Goal: Information Seeking & Learning: Find specific fact

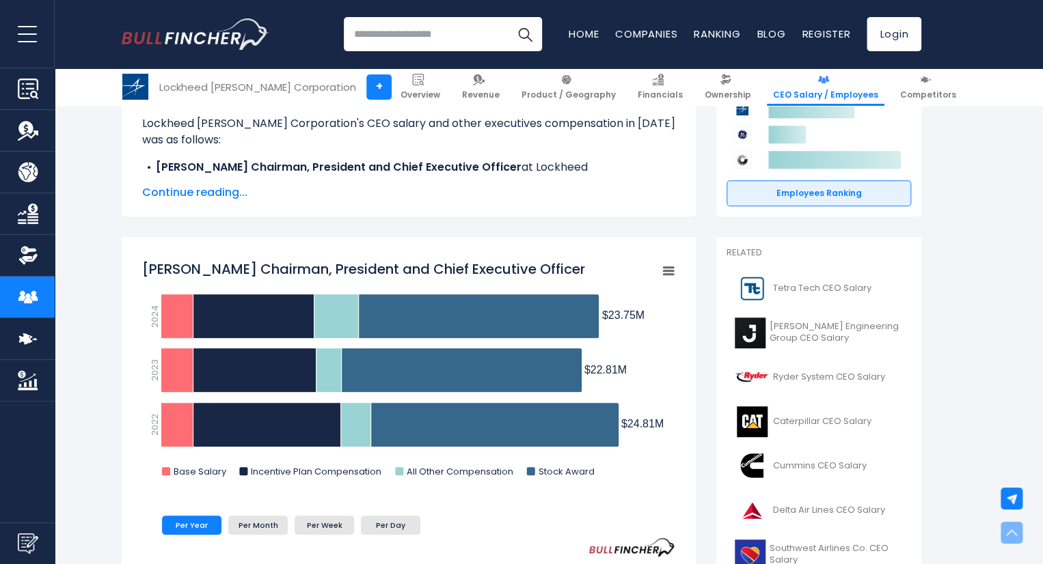
scroll to position [273, 0]
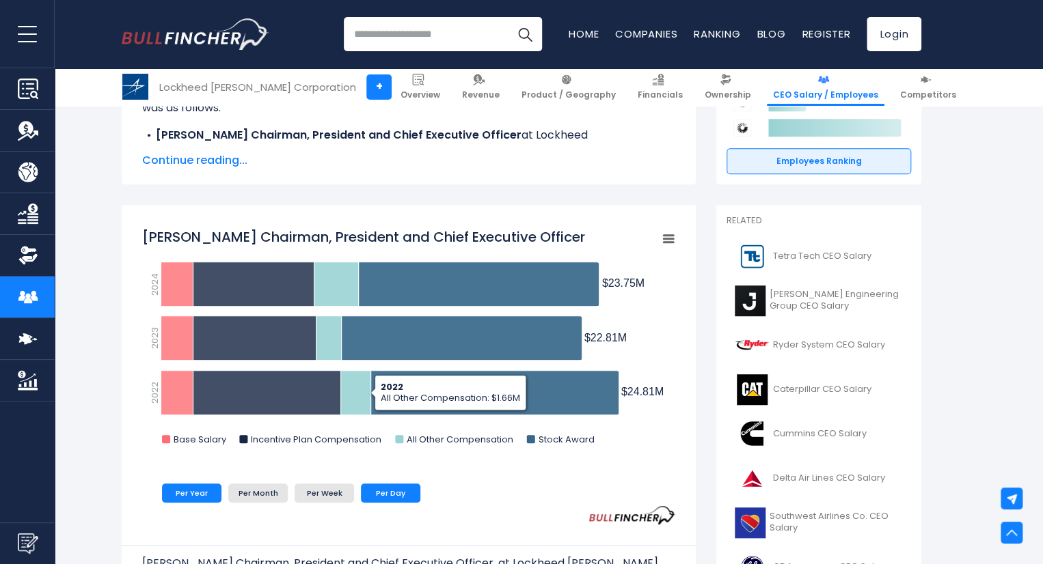
click at [399, 499] on li "Per Day" at bounding box center [390, 493] width 59 height 19
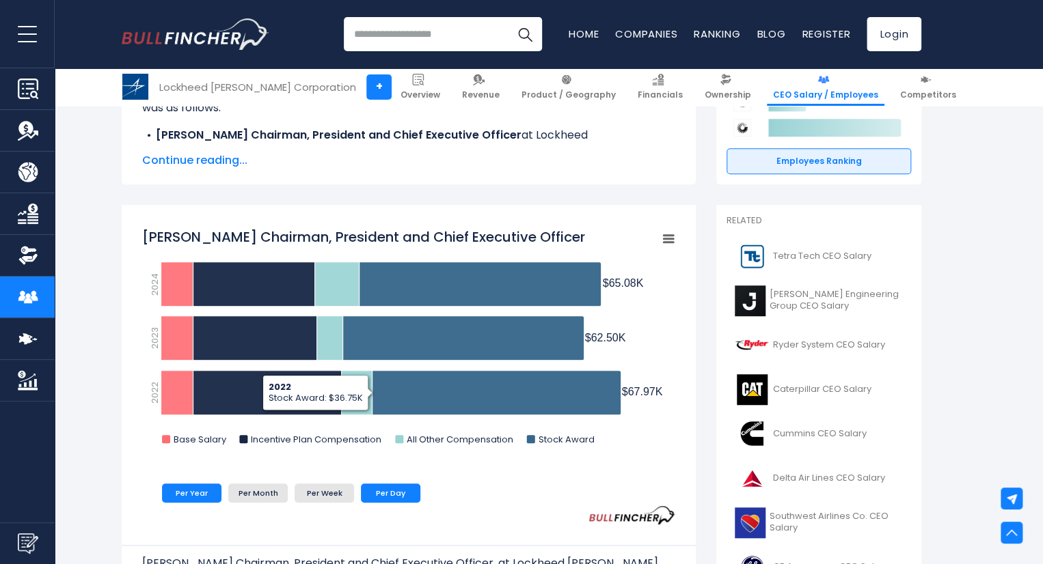
click at [203, 491] on li "Per Year" at bounding box center [191, 493] width 59 height 19
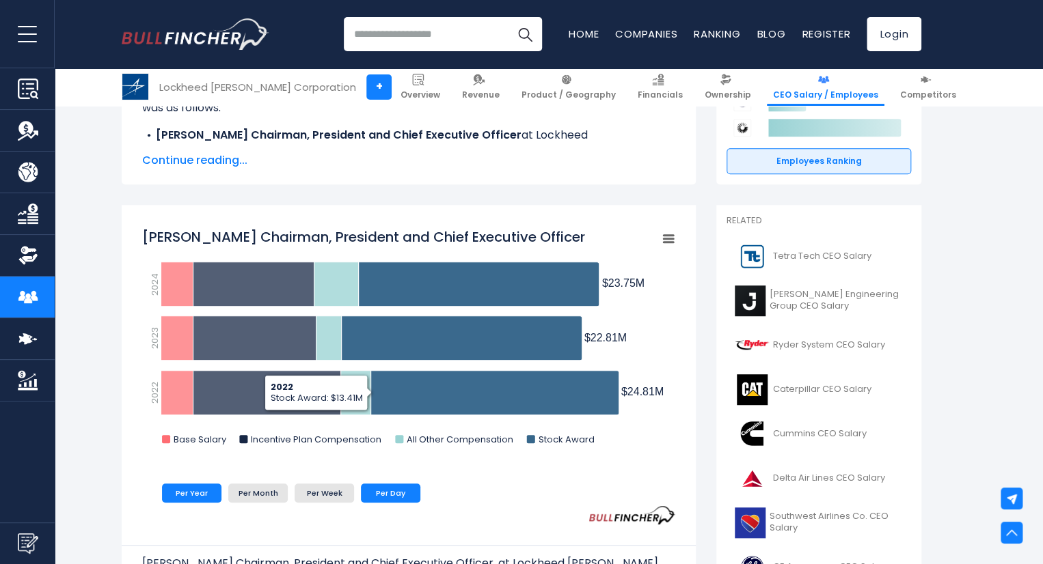
click at [417, 488] on li "Per Day" at bounding box center [390, 493] width 59 height 19
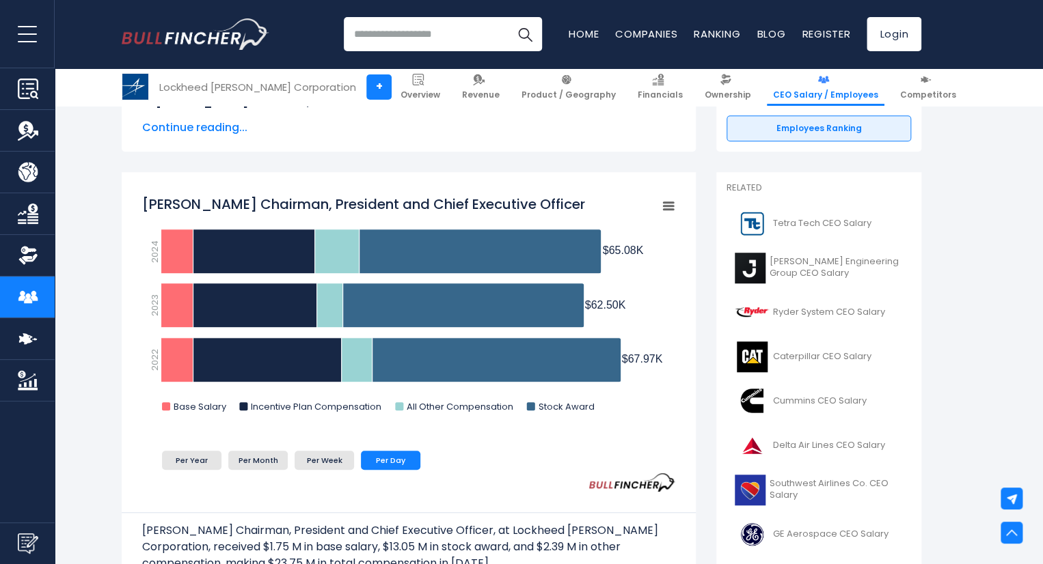
scroll to position [205, 0]
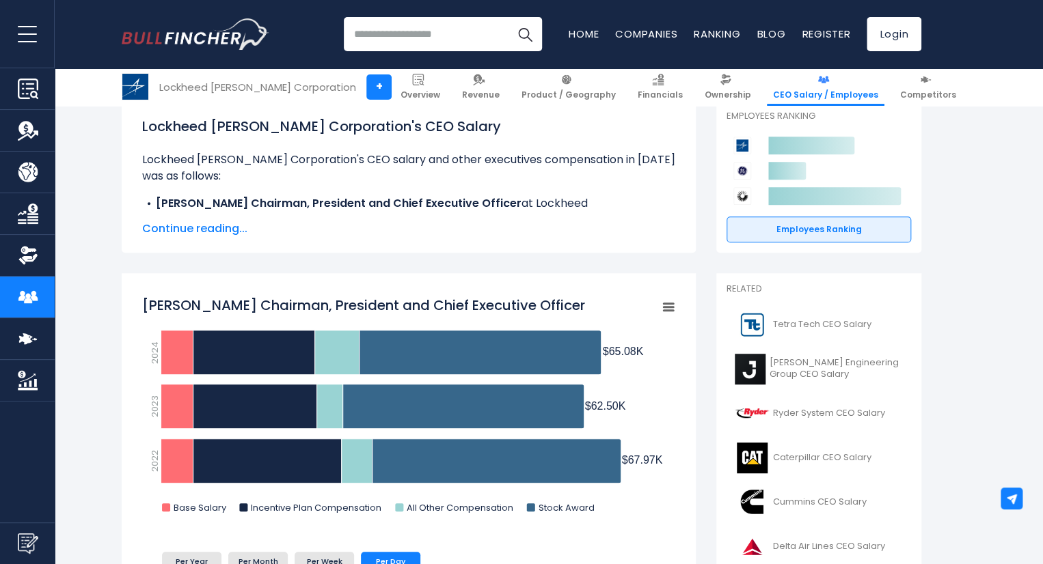
drag, startPoint x: 383, startPoint y: 42, endPoint x: 383, endPoint y: 33, distance: 8.2
click at [383, 37] on input "search" at bounding box center [443, 34] width 198 height 34
type input "**********"
click at [508, 17] on button "Search" at bounding box center [525, 34] width 34 height 34
click at [227, 229] on span "Continue reading..." at bounding box center [408, 229] width 533 height 16
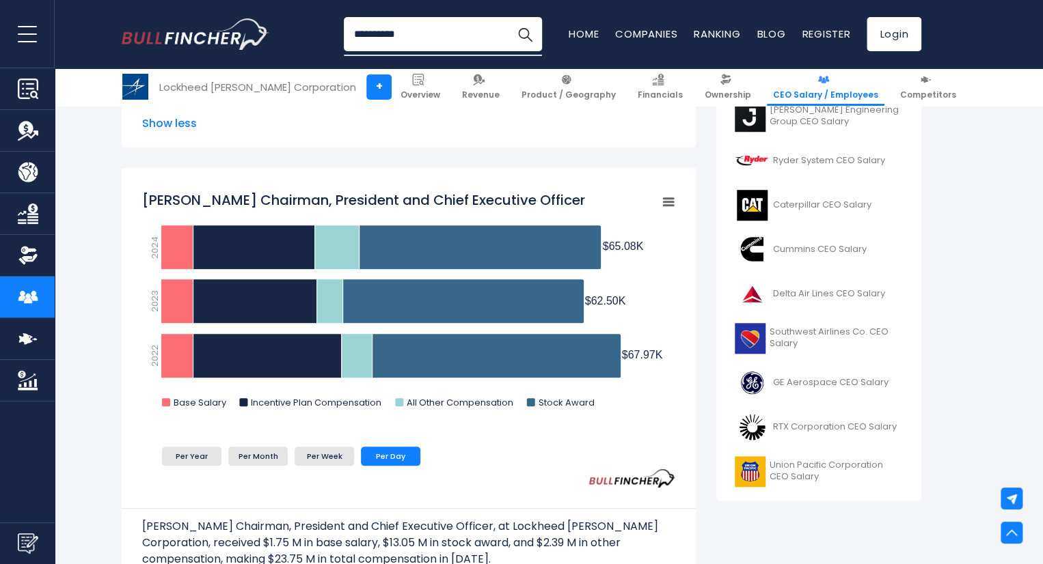
scroll to position [478, 0]
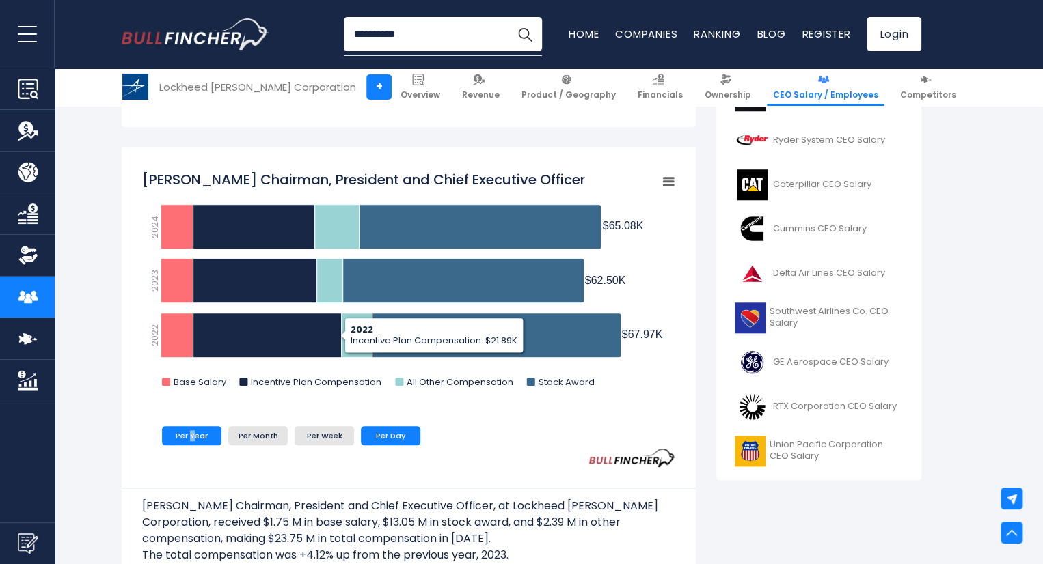
click at [193, 440] on li "Per Year" at bounding box center [191, 435] width 59 height 19
